Goal: Task Accomplishment & Management: Use online tool/utility

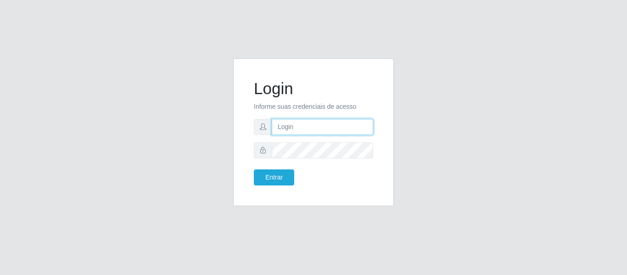
click at [315, 129] on input "text" at bounding box center [322, 127] width 101 height 16
click at [254, 169] on button "Entrar" at bounding box center [274, 177] width 40 height 16
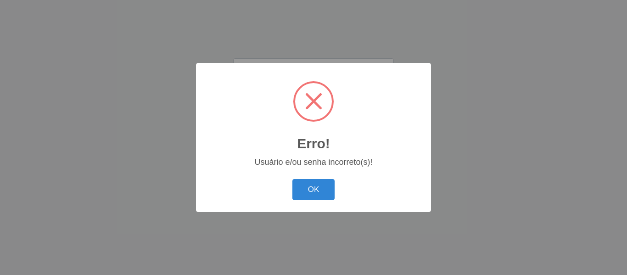
scroll to position [0, 0]
click at [327, 184] on button "OK" at bounding box center [314, 190] width 43 height 22
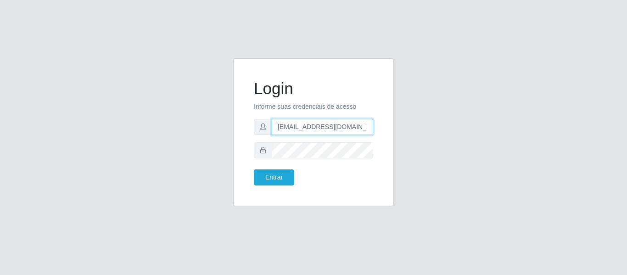
scroll to position [0, 30]
drag, startPoint x: 369, startPoint y: 124, endPoint x: 325, endPoint y: 125, distance: 44.1
click at [325, 125] on input "[EMAIL_ADDRESS][DOMAIN_NAME]@Sabedoria321" at bounding box center [322, 127] width 101 height 16
drag, startPoint x: 355, startPoint y: 127, endPoint x: 587, endPoint y: 146, distance: 233.1
click at [587, 146] on div "Login Informe suas credenciais de acesso [EMAIL_ADDRESS][DOMAIN_NAME]@Sabedoria…" at bounding box center [313, 137] width 627 height 275
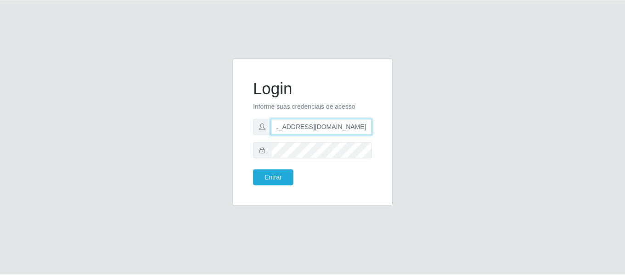
scroll to position [0, 0]
type input "[EMAIL_ADDRESS][DOMAIN_NAME]"
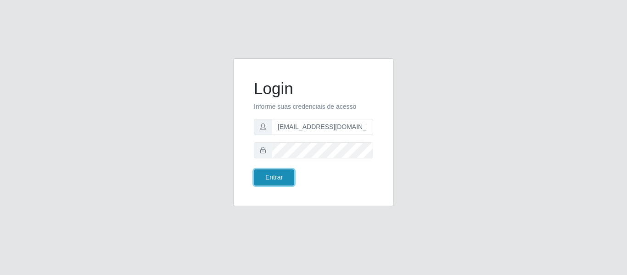
click at [277, 176] on button "Entrar" at bounding box center [274, 177] width 40 height 16
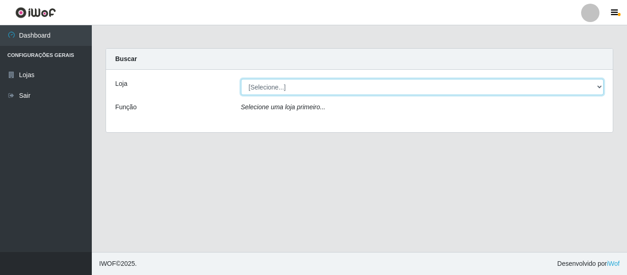
click at [312, 84] on select "[Selecione...] BomQueSó Agreste - Loja 2" at bounding box center [422, 87] width 363 height 16
select select "214"
click at [241, 79] on select "[Selecione...] BomQueSó Agreste - Loja 2" at bounding box center [422, 87] width 363 height 16
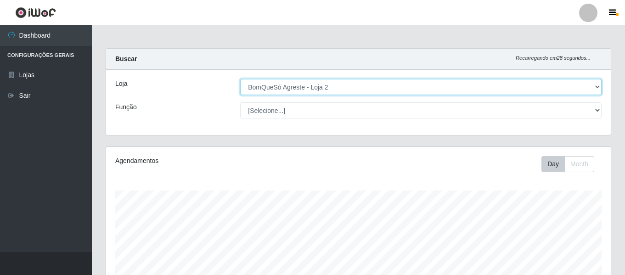
scroll to position [276, 0]
